Goal: Task Accomplishment & Management: Use online tool/utility

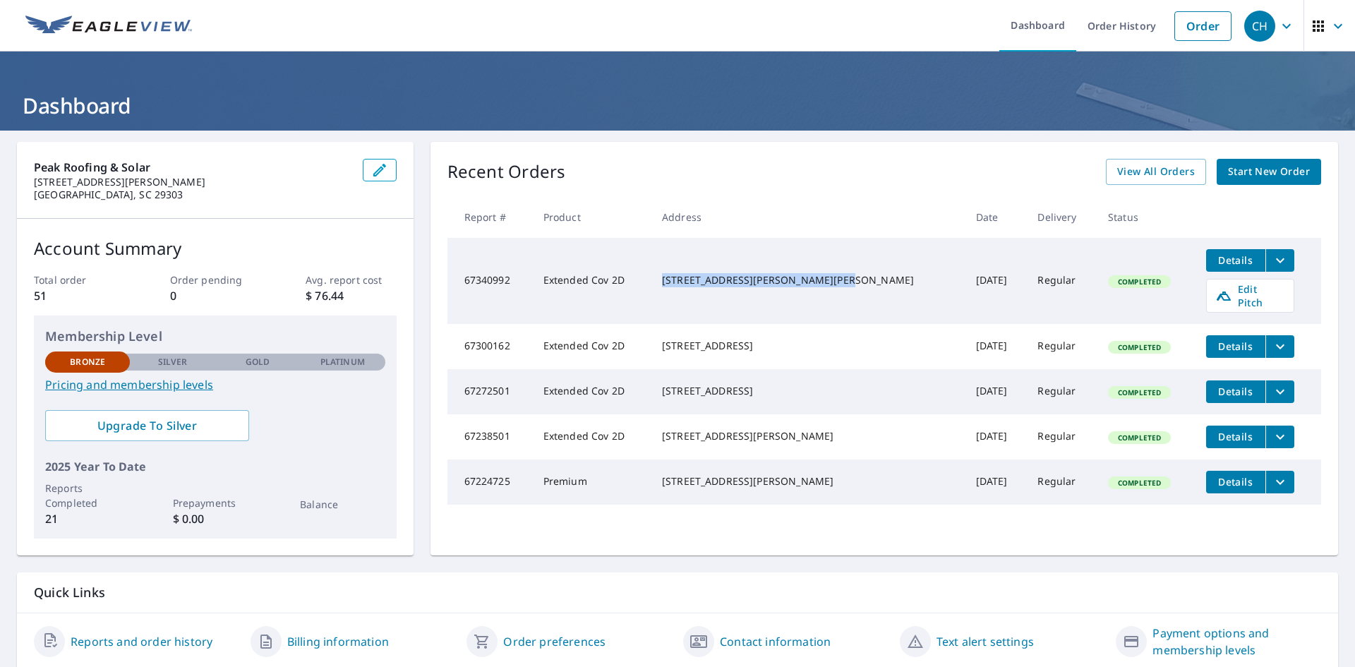
drag, startPoint x: 794, startPoint y: 287, endPoint x: 686, endPoint y: 269, distance: 109.5
click at [686, 269] on td "[STREET_ADDRESS][PERSON_NAME][PERSON_NAME]" at bounding box center [808, 281] width 314 height 86
click at [1230, 290] on span "Edit Pitch" at bounding box center [1251, 295] width 70 height 27
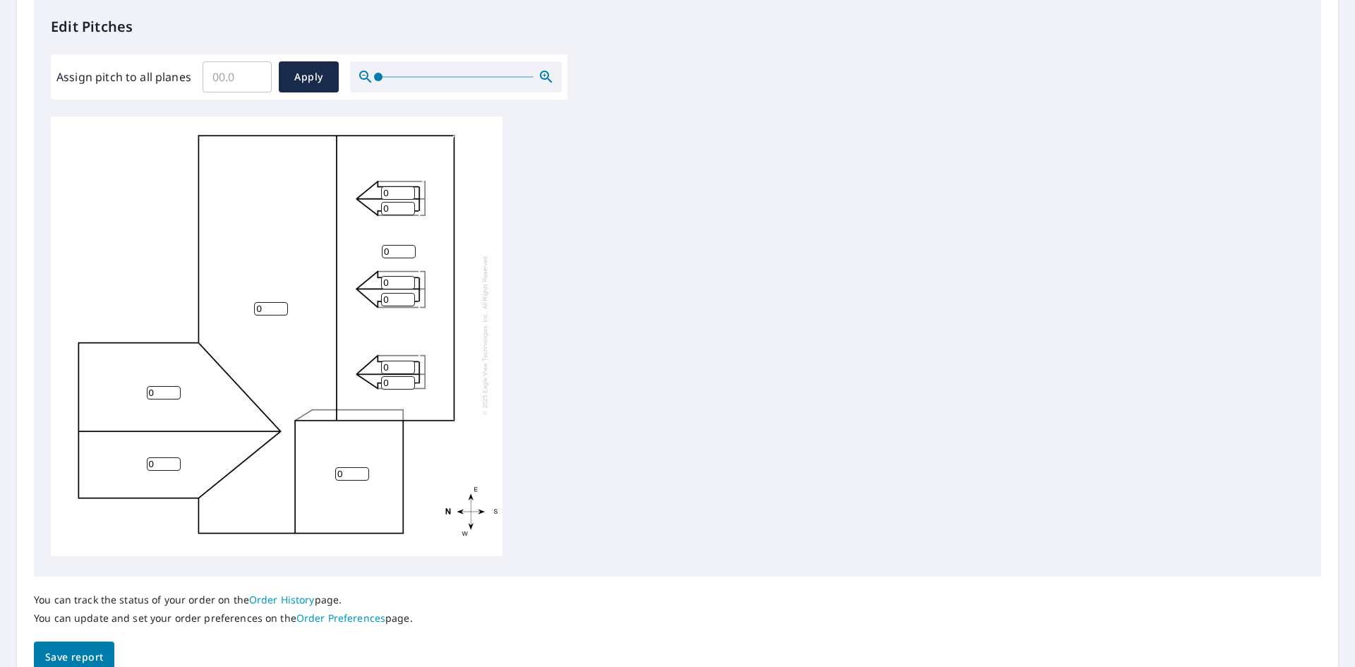
scroll to position [14, 0]
click at [228, 70] on input "Assign pitch to all planes" at bounding box center [237, 77] width 69 height 40
type input "8"
click at [312, 76] on span "Apply" at bounding box center [308, 77] width 37 height 18
type input "8"
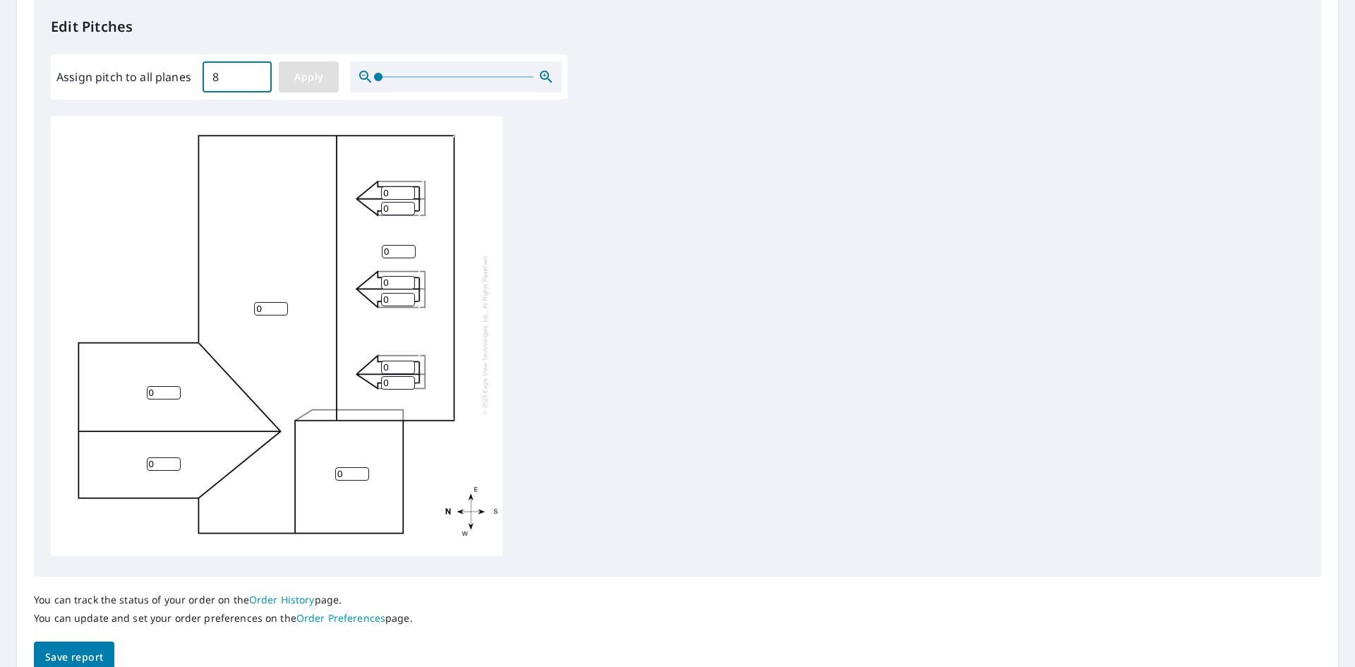
type input "8"
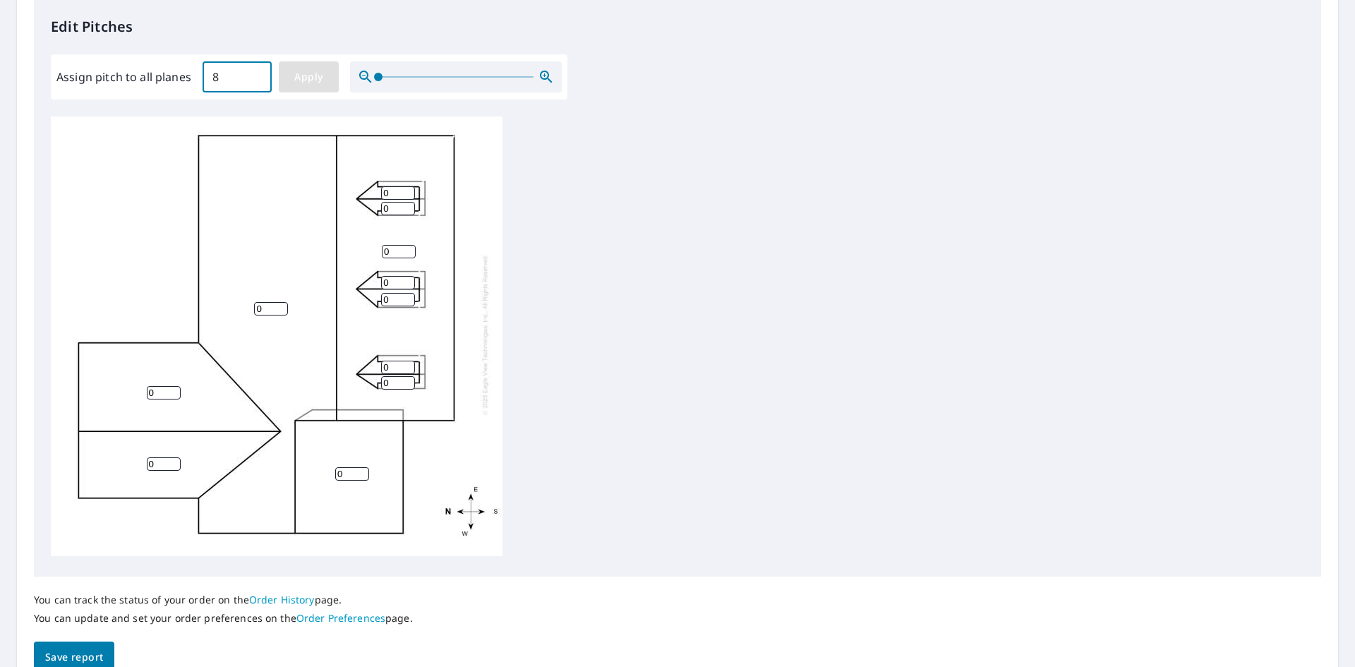
type input "8"
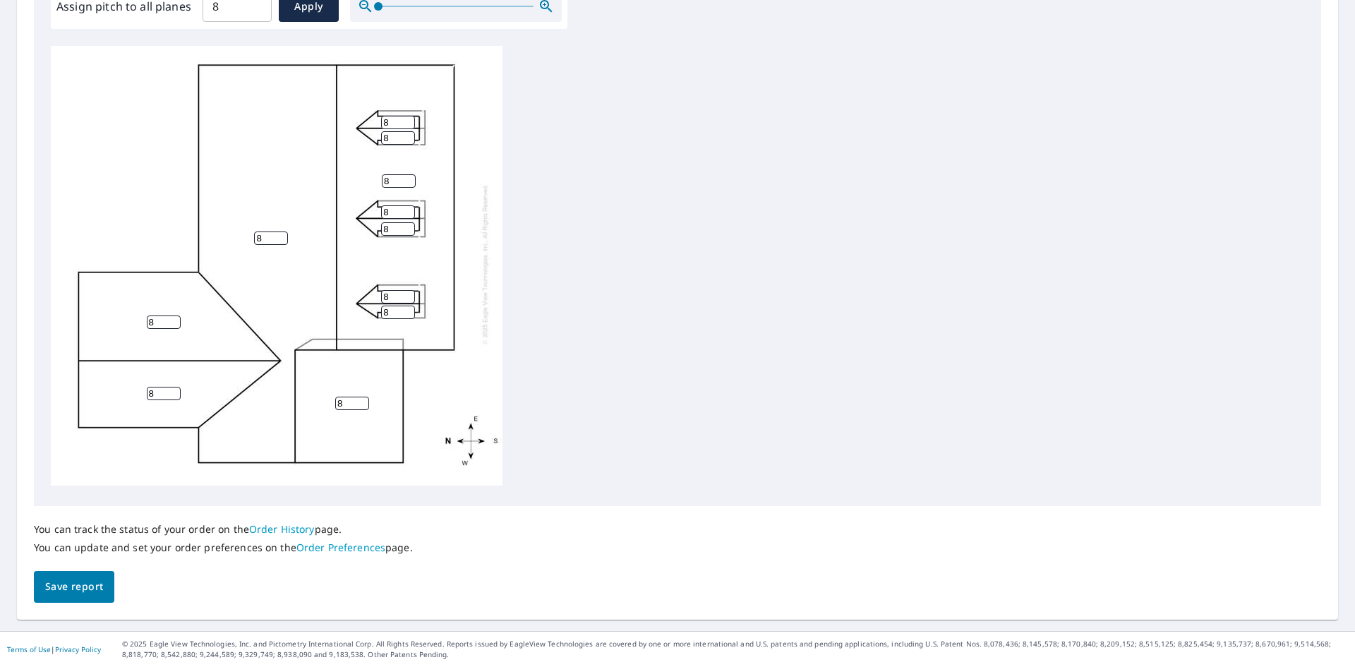
click at [52, 591] on span "Save report" at bounding box center [74, 587] width 58 height 18
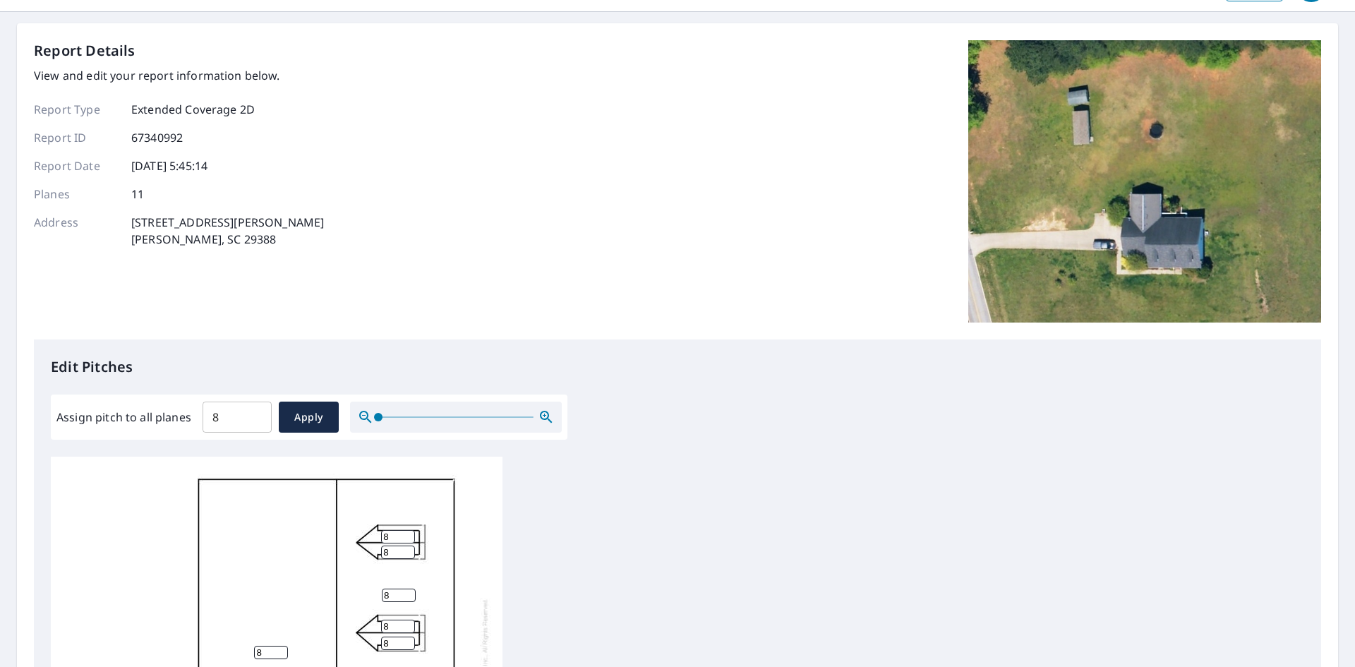
scroll to position [0, 0]
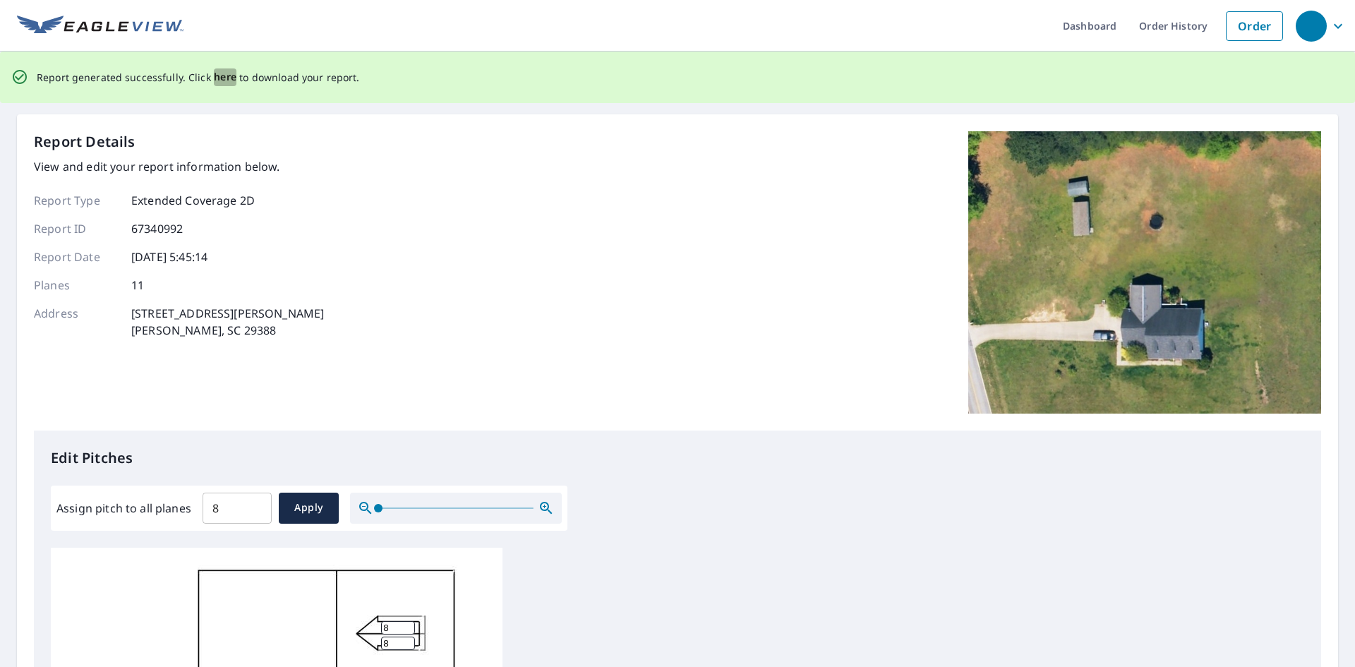
click at [221, 74] on span "here" at bounding box center [225, 77] width 23 height 18
